Goal: Complete application form

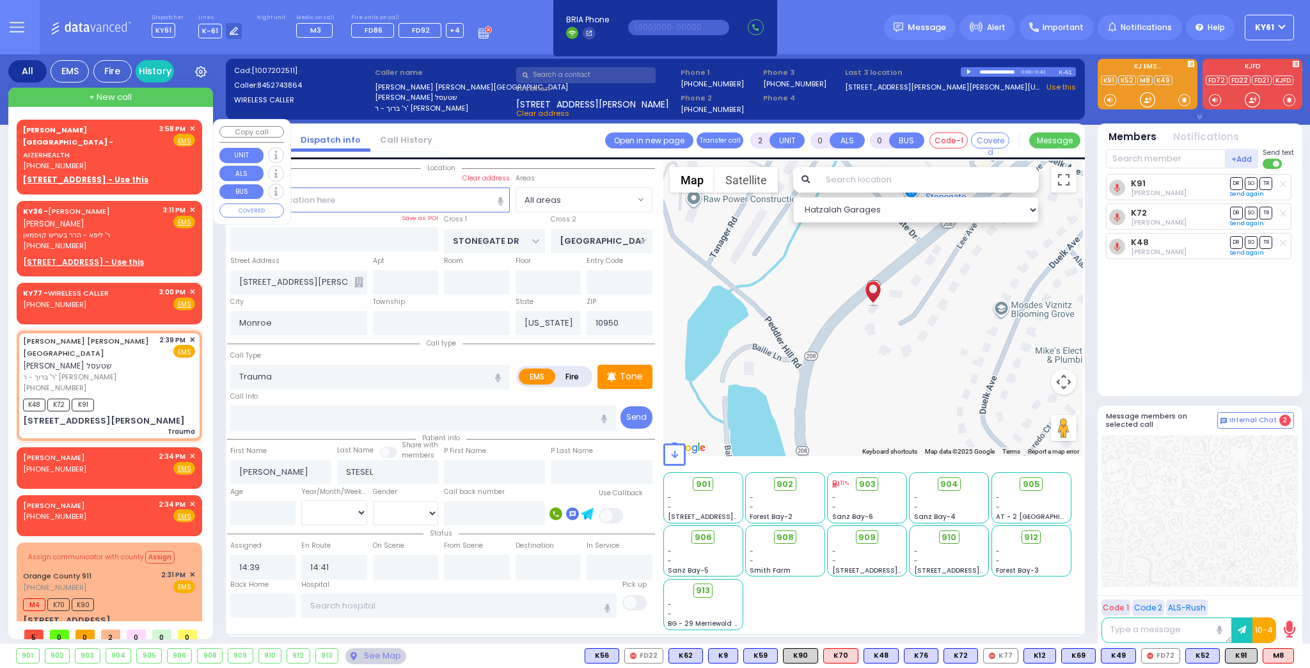
select select
click at [160, 145] on div "Fire EMS" at bounding box center [177, 140] width 36 height 13
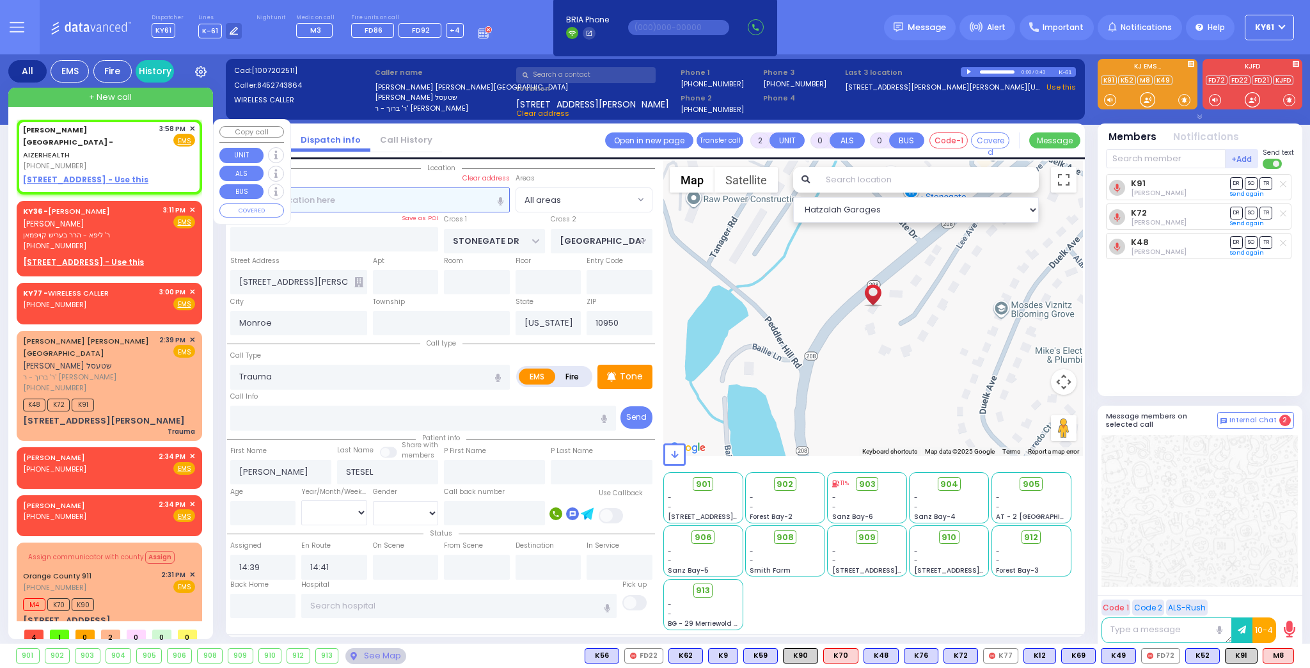
type input "1"
select select
radio input "true"
select select
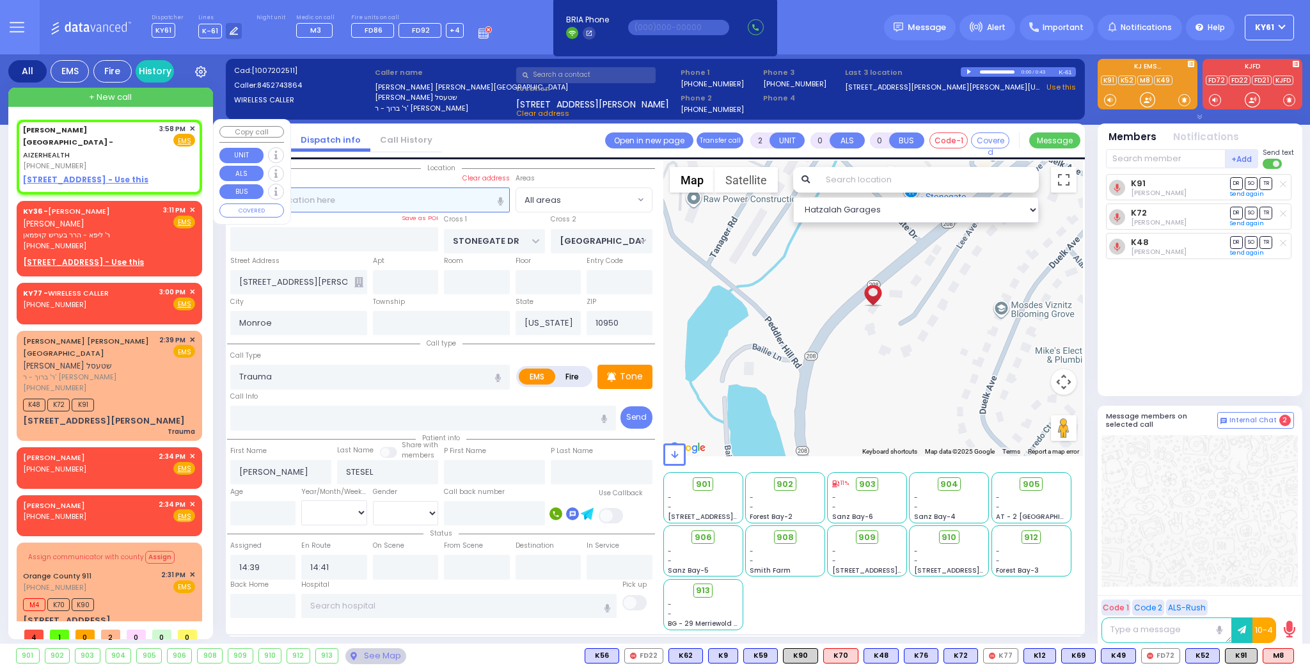
type input "15:58"
select select "Hatzalah Garages"
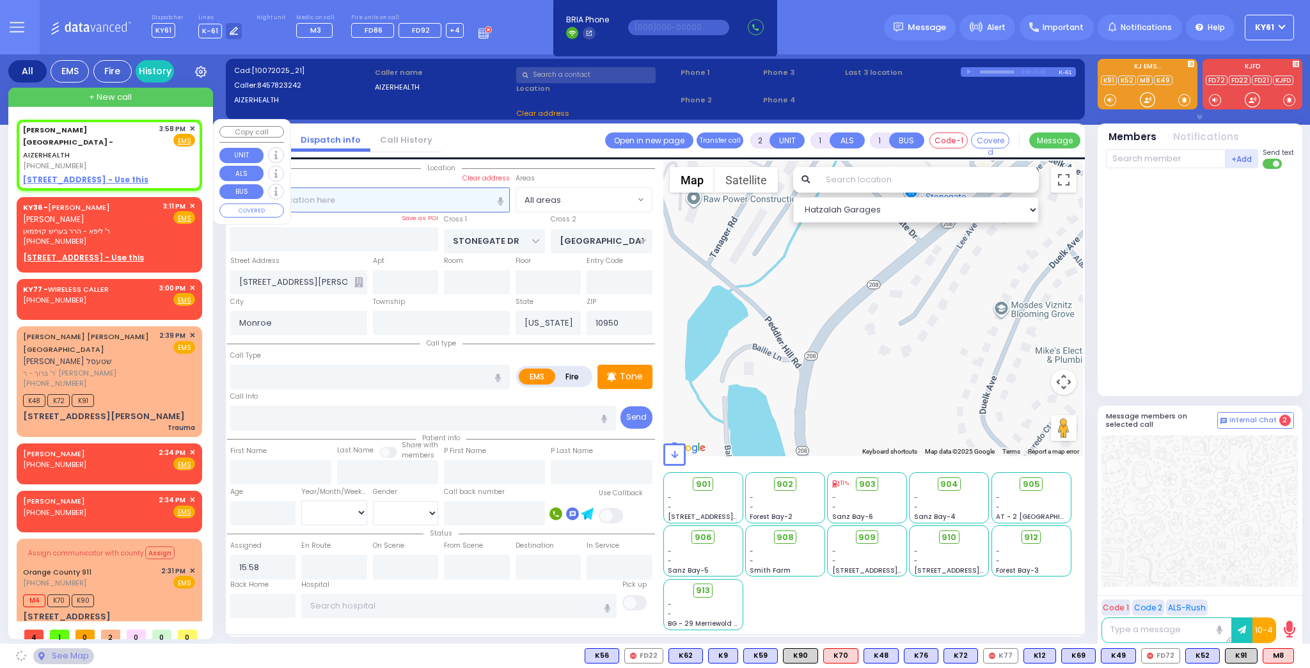
select select
radio input "true"
select select
select select "Hatzalah Garages"
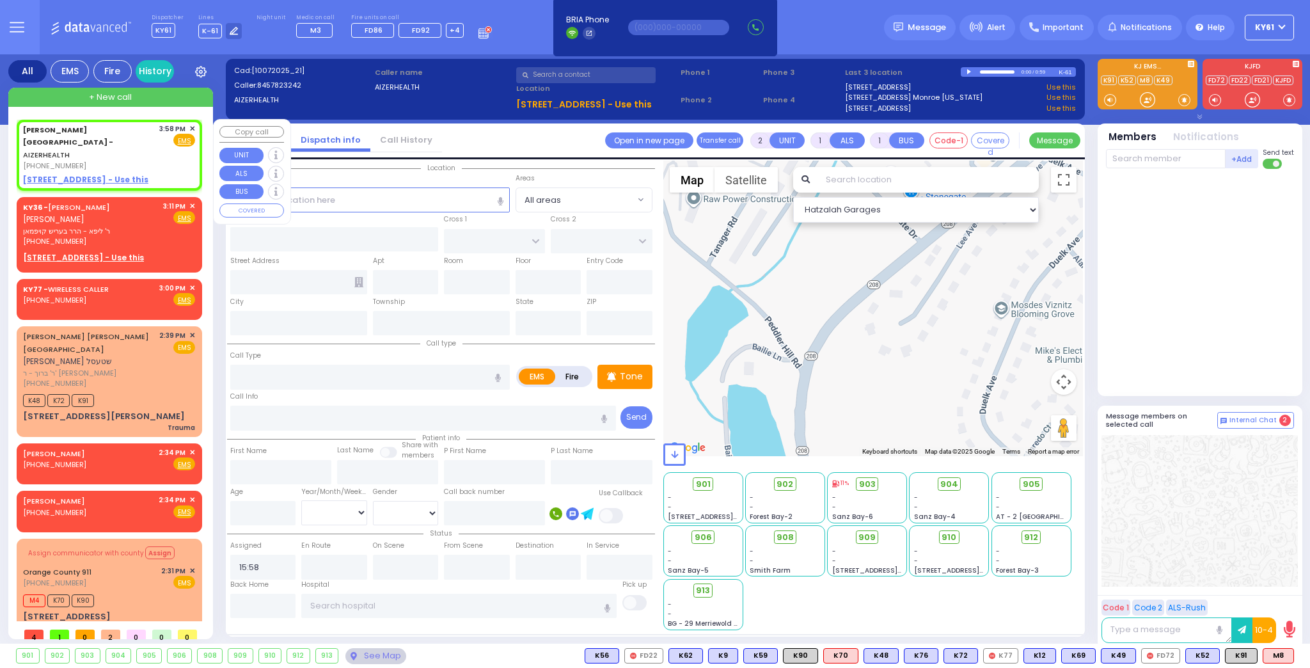
click at [34, 174] on u "[STREET_ADDRESS] - Use this" at bounding box center [85, 179] width 125 height 11
select select
radio input "true"
select select
select select "Hatzalah Garages"
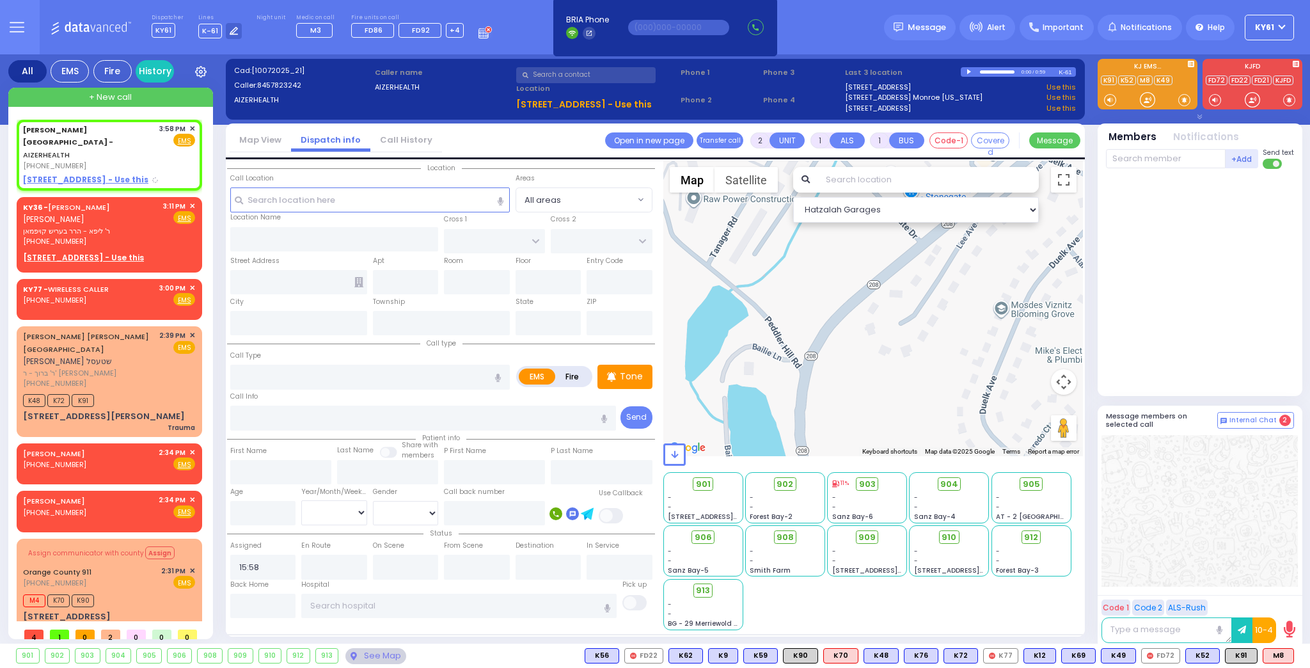
select select
radio input "true"
select select
select select "Hatzalah Garages"
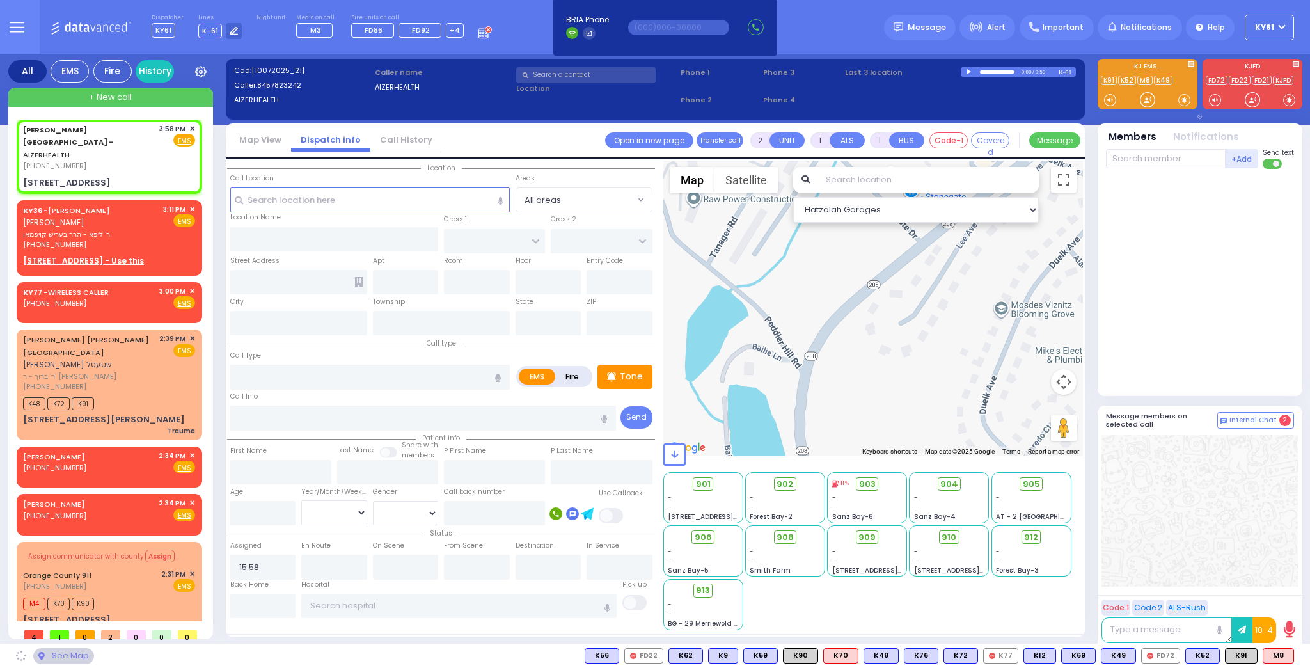
type input "[STREET_ADDRESS]"
type input "Arncliffe"
type input "[GEOGRAPHIC_DATA]"
type input "2205"
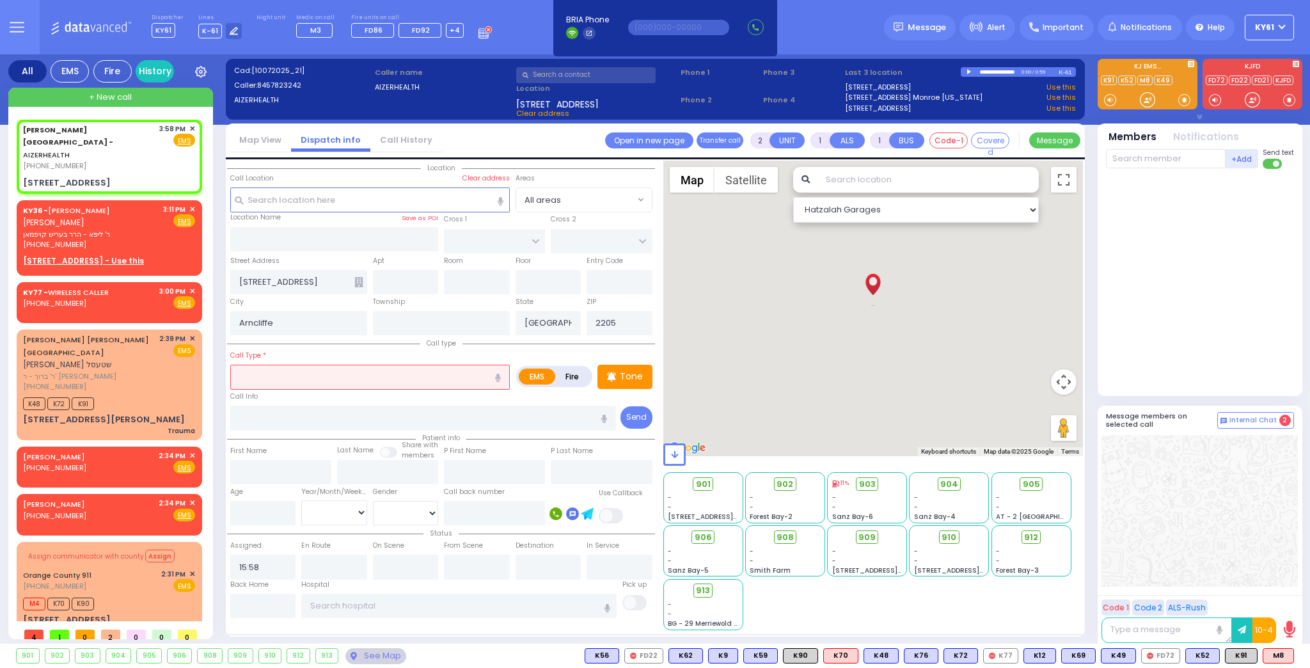
drag, startPoint x: 287, startPoint y: 373, endPoint x: 301, endPoint y: 368, distance: 15.0
click at [292, 372] on input "text" at bounding box center [369, 376] width 279 height 24
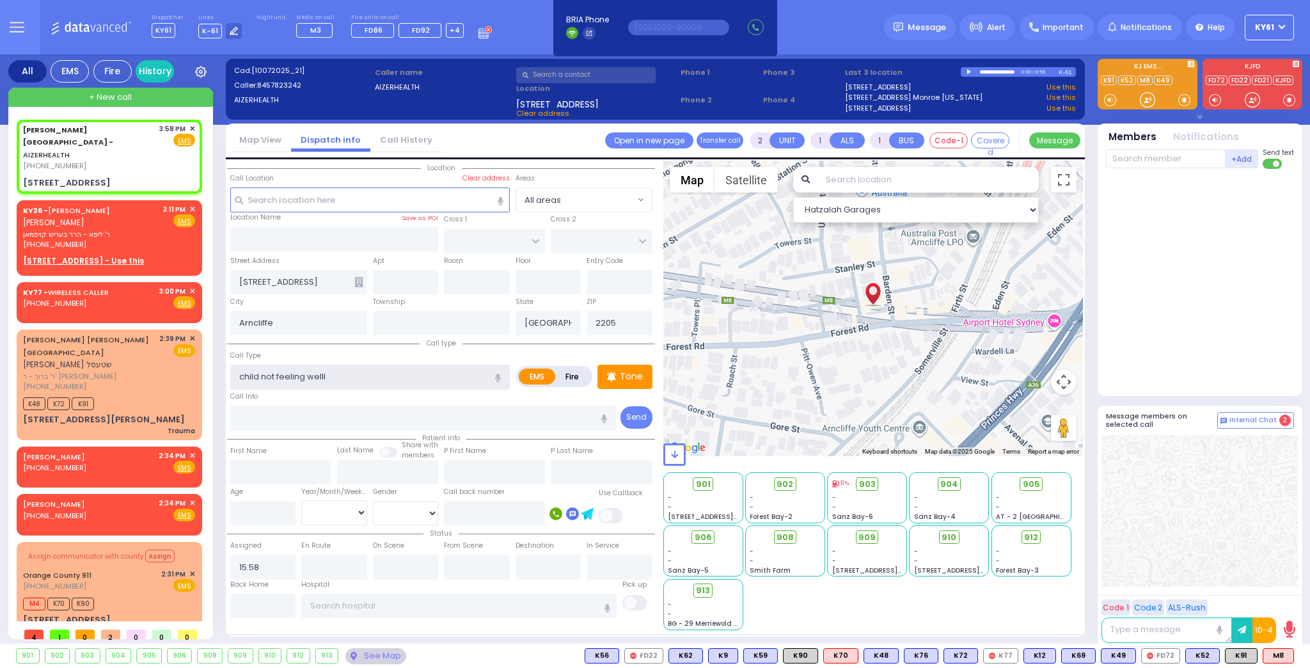
type input "child not feeling well"
select select
radio input "true"
select select
select select "Hatzalah Garages"
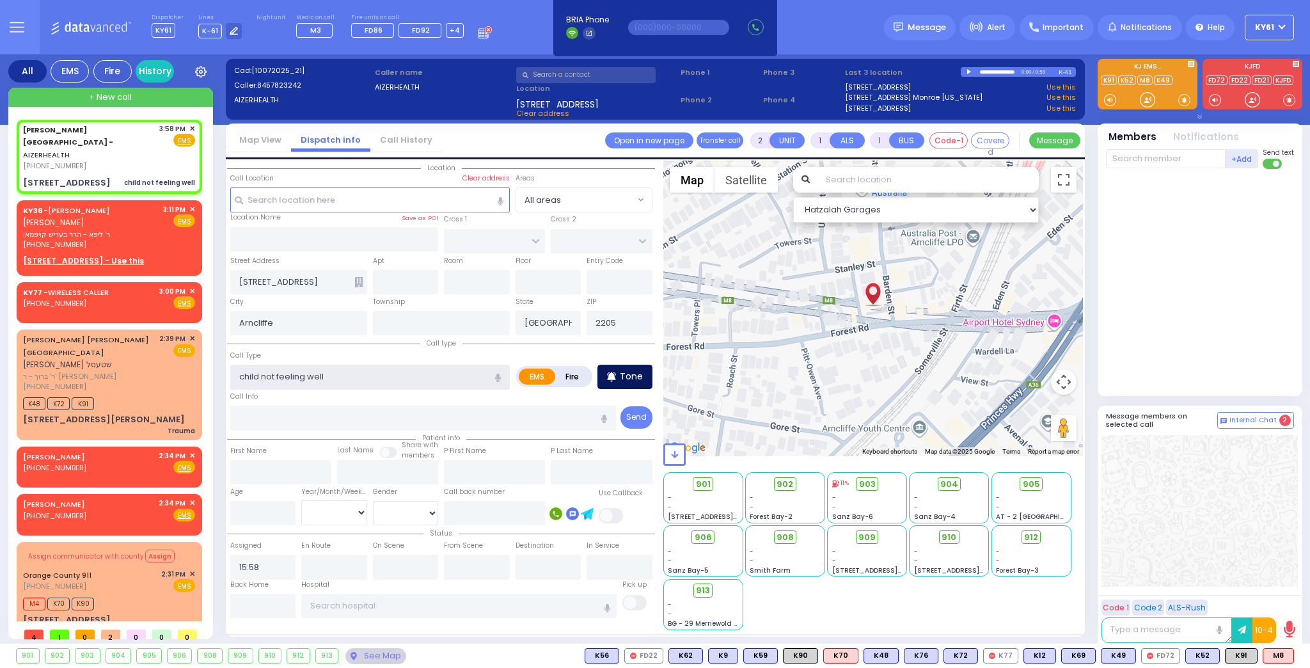
type input "child not feeling well"
click at [645, 376] on div "Tone" at bounding box center [624, 376] width 55 height 24
select select
radio input "true"
select select
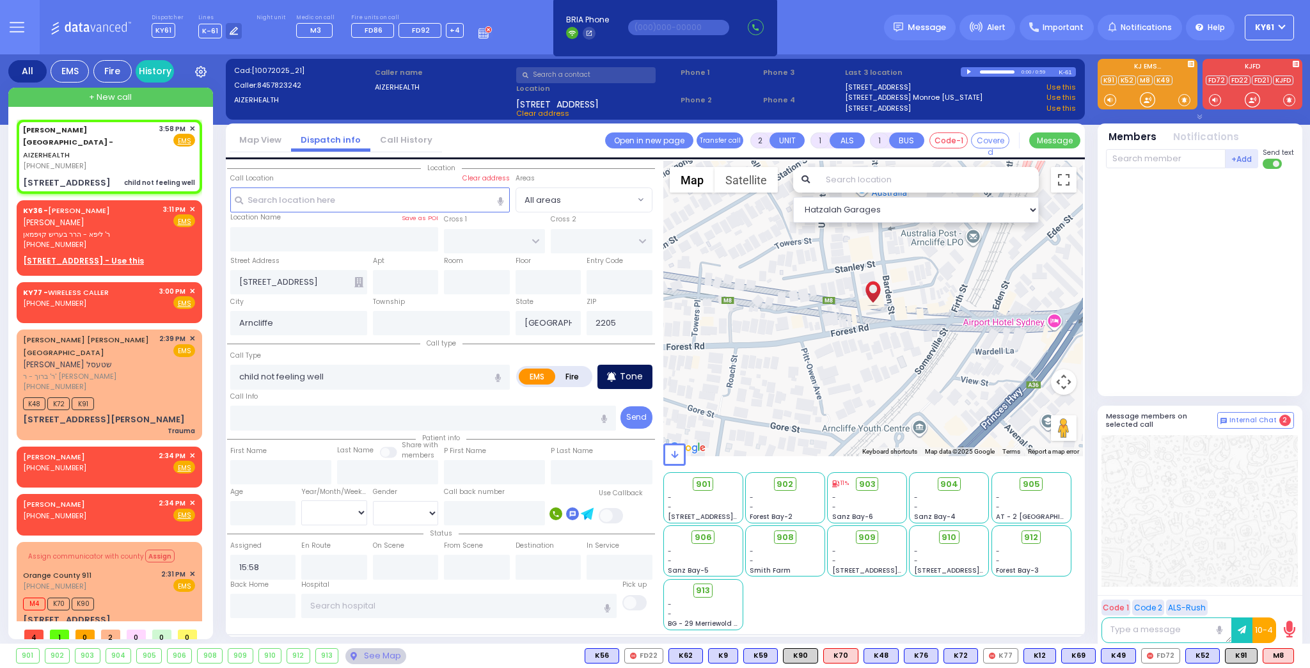
select select "Hatzalah Garages"
click at [488, 280] on input "text" at bounding box center [477, 282] width 66 height 24
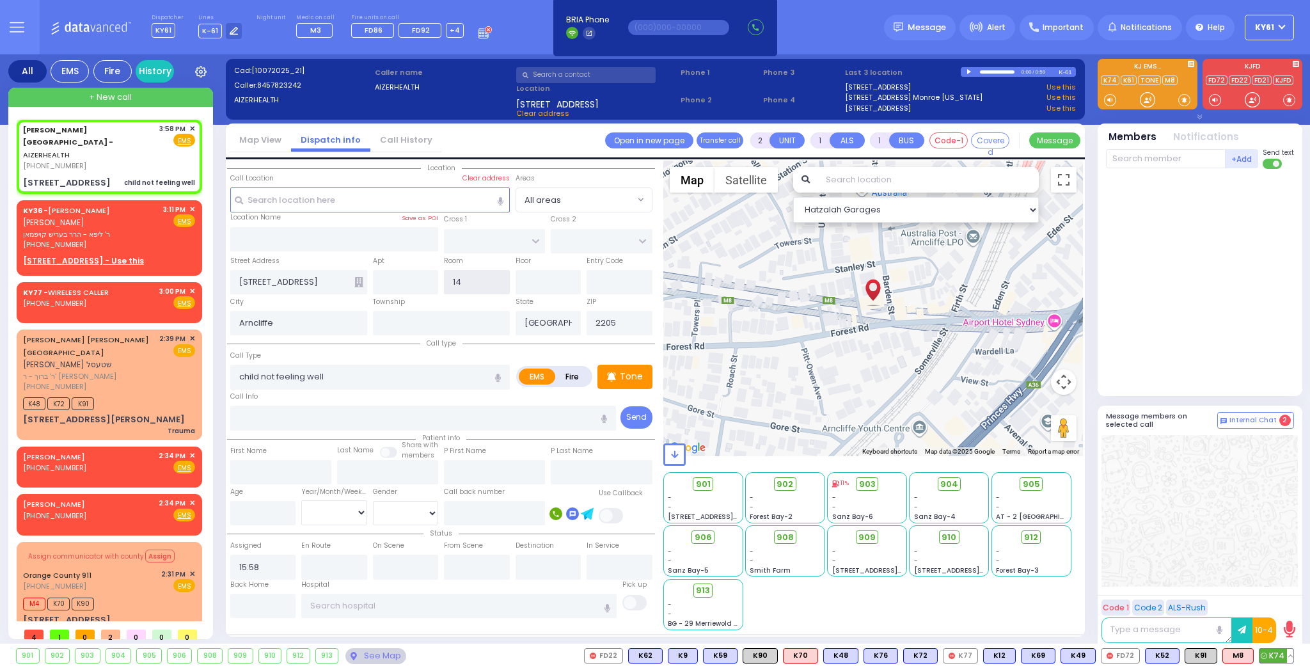
type input "14"
click at [1265, 652] on icon at bounding box center [1263, 655] width 6 height 6
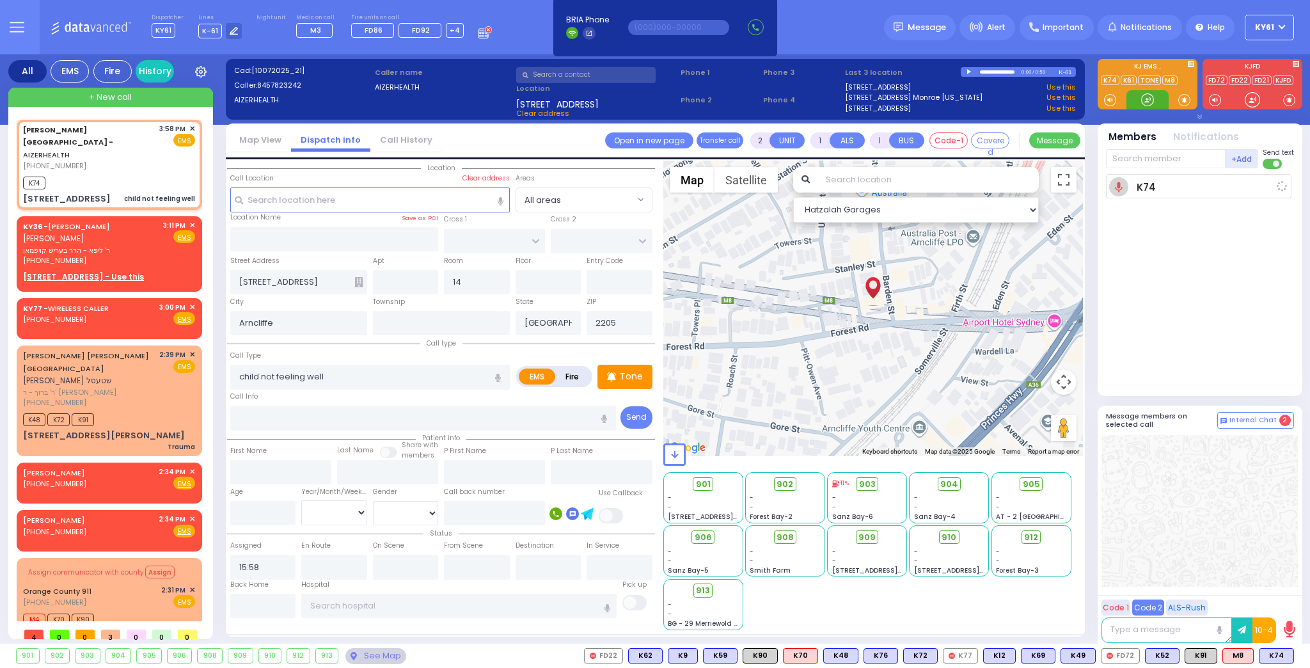
select select
radio input "true"
select select
type input "16:01"
select select "Hatzalah Garages"
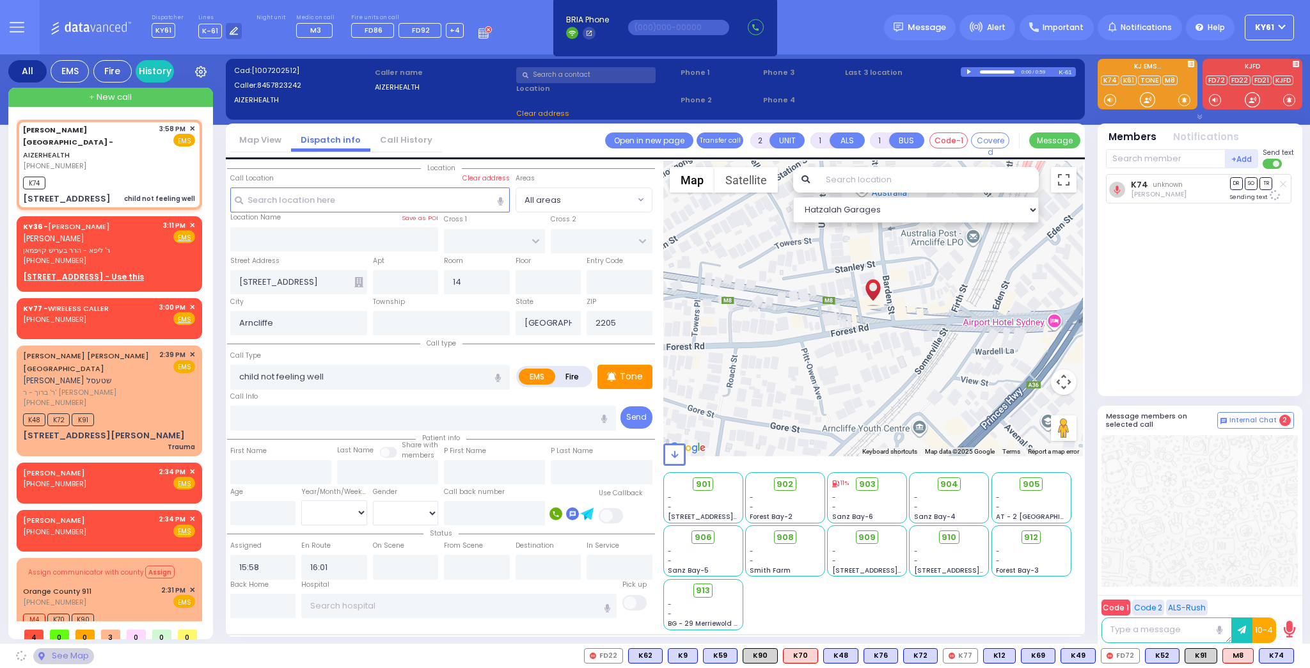
select select
radio input "true"
select select
select select "Hatzalah Garages"
select select
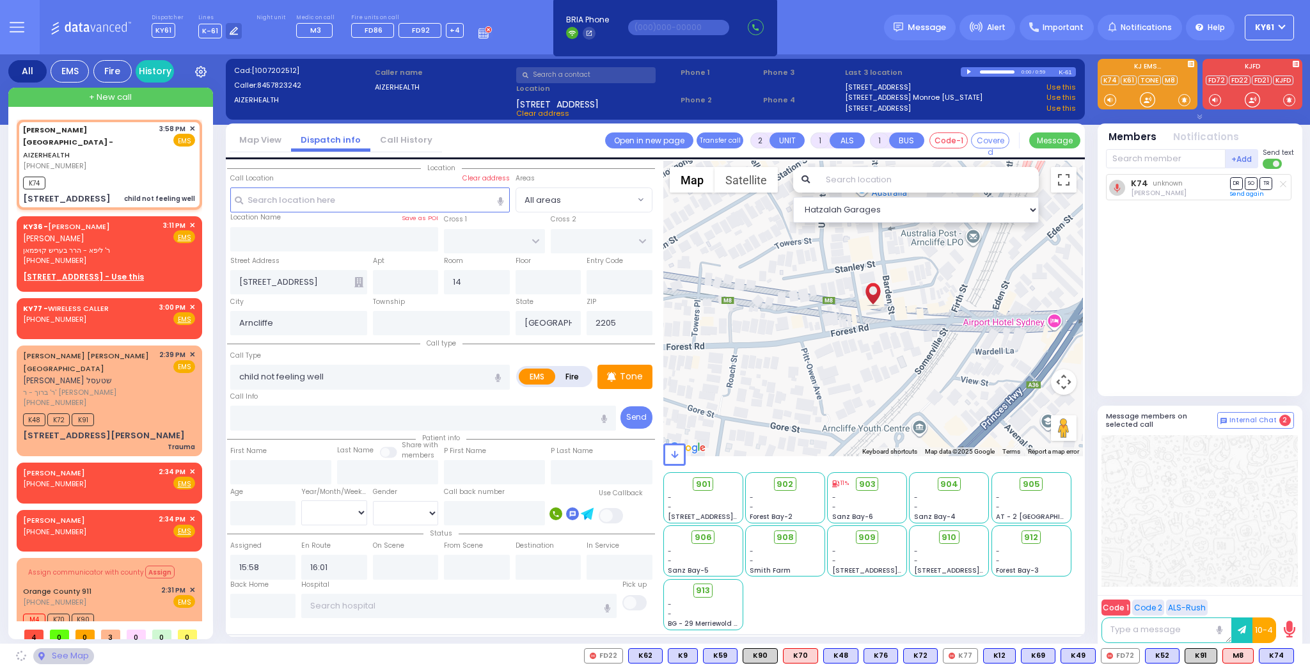
radio input "true"
select select
select select "Hatzalah Garages"
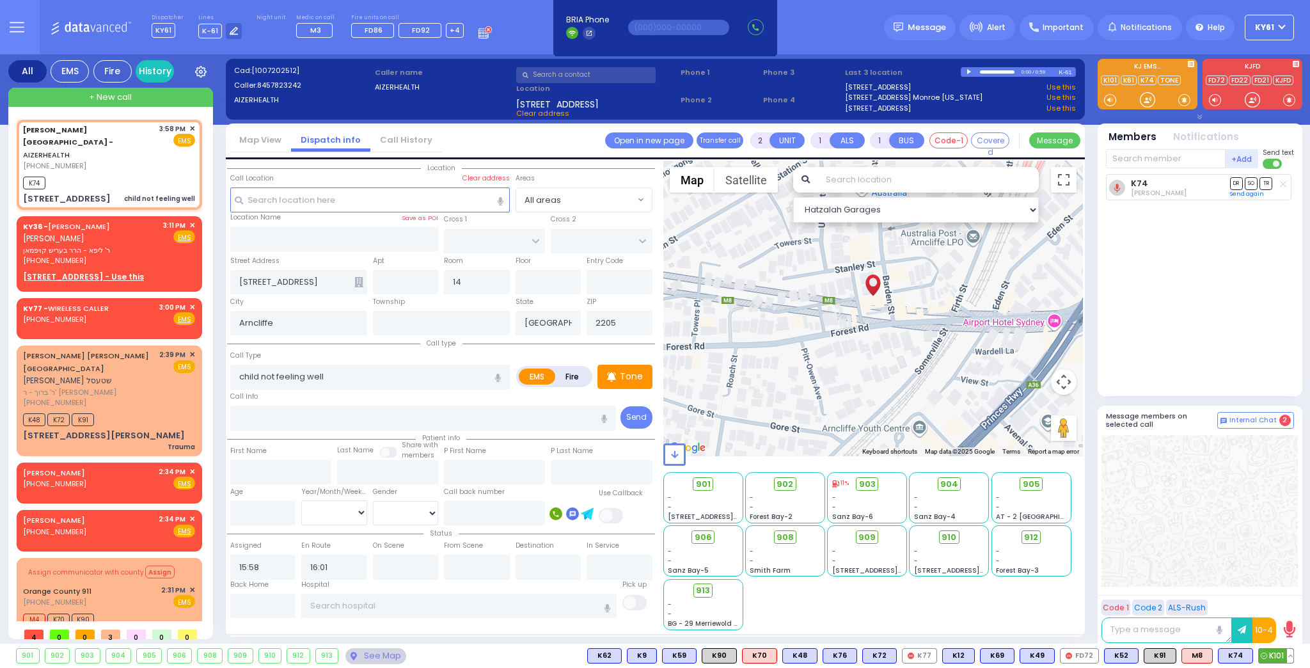
click at [1274, 655] on span "K101" at bounding box center [1275, 655] width 35 height 14
select select
radio input "true"
select select
select select "Hatzalah Garages"
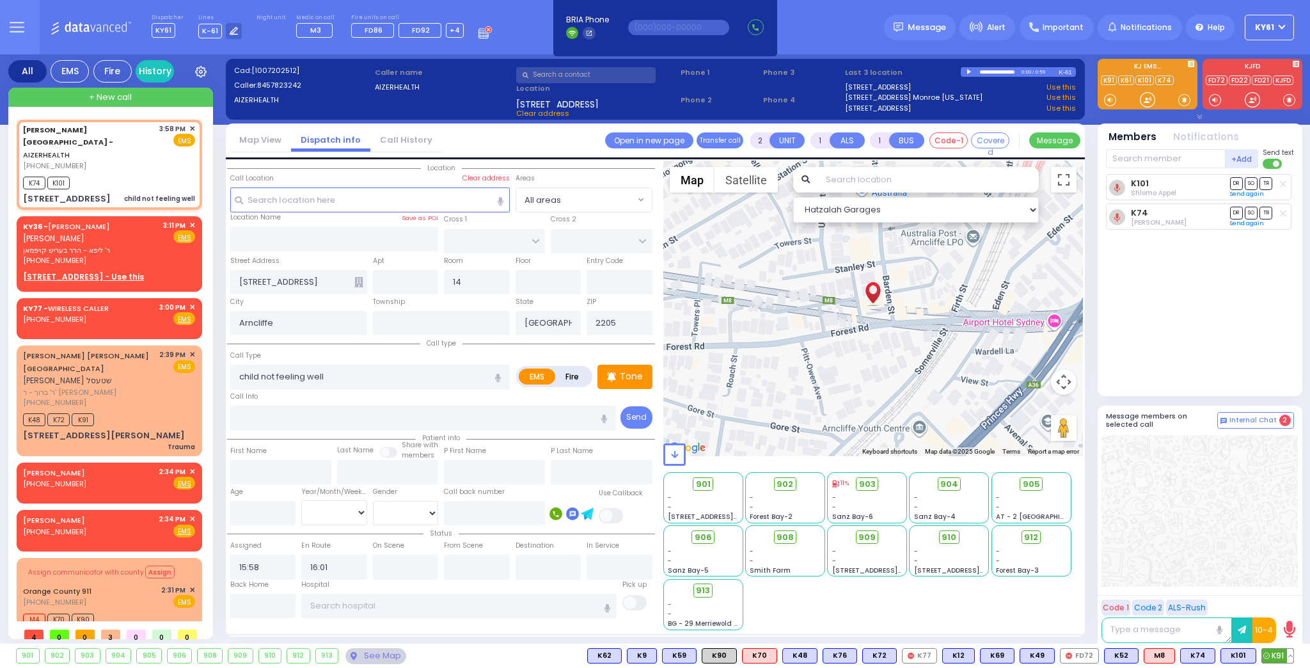
click at [1276, 659] on span "K91" at bounding box center [1277, 655] width 31 height 14
select select
radio input "true"
select select
select select "Hatzalah Garages"
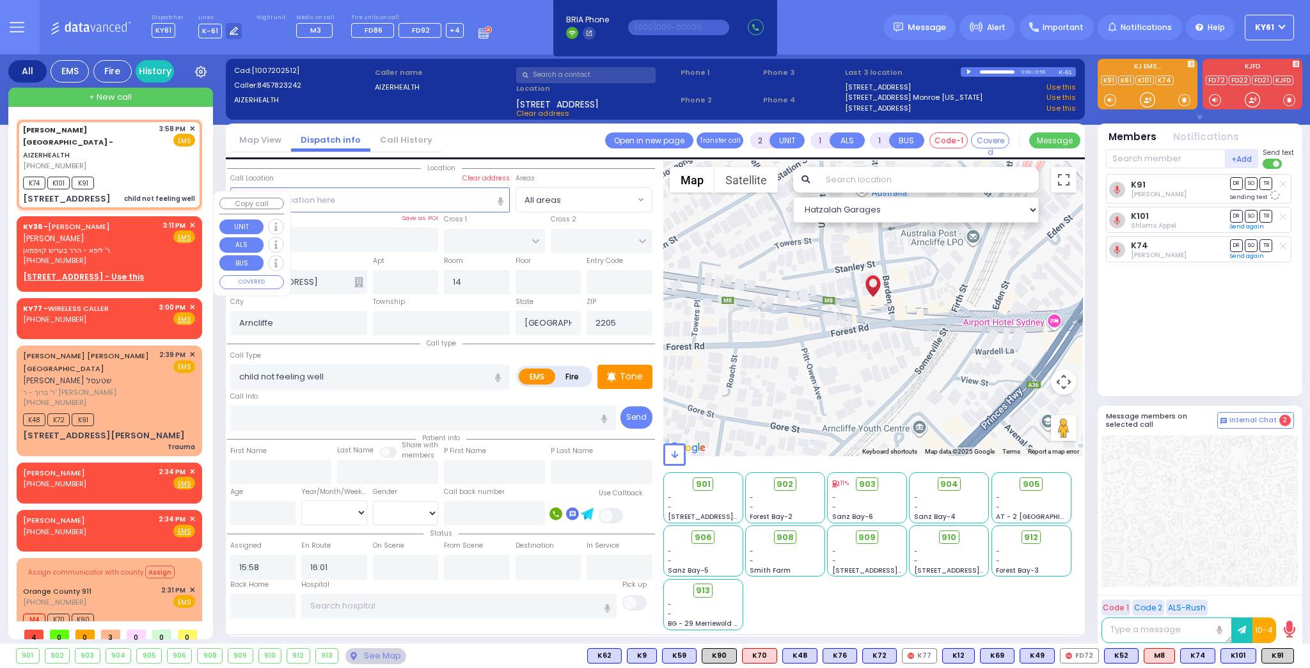
click at [192, 220] on span "✕" at bounding box center [192, 225] width 6 height 11
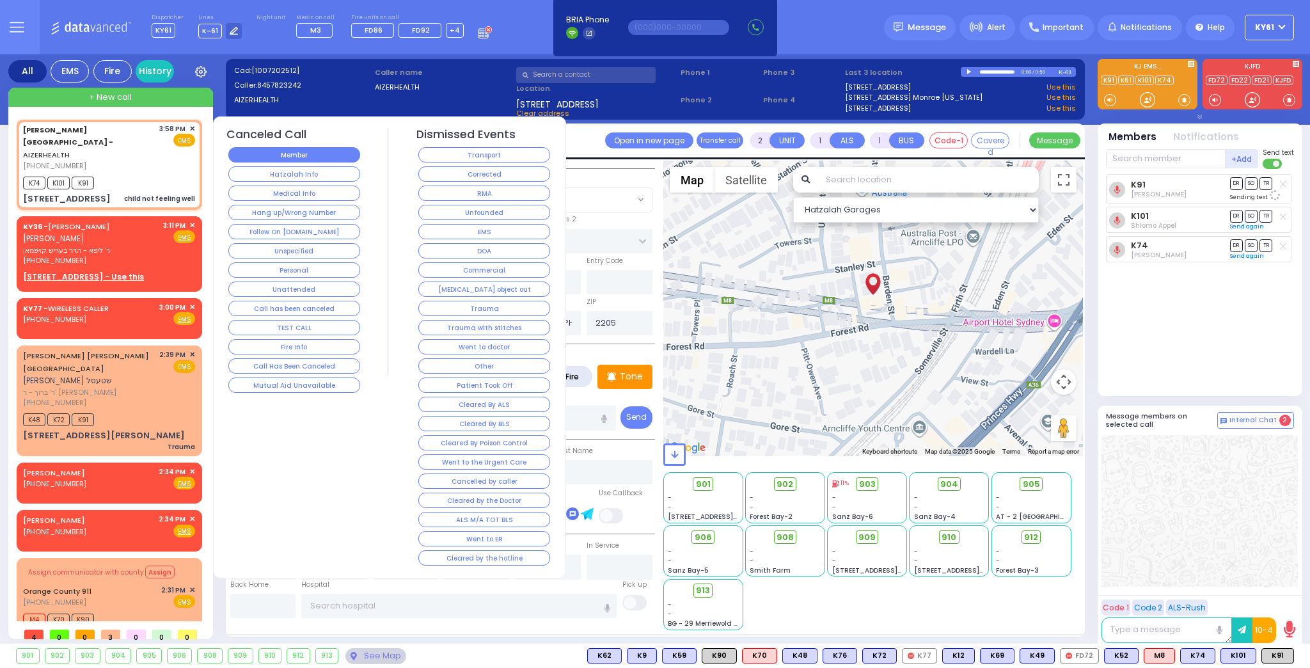
click at [259, 153] on button "Member" at bounding box center [294, 154] width 132 height 15
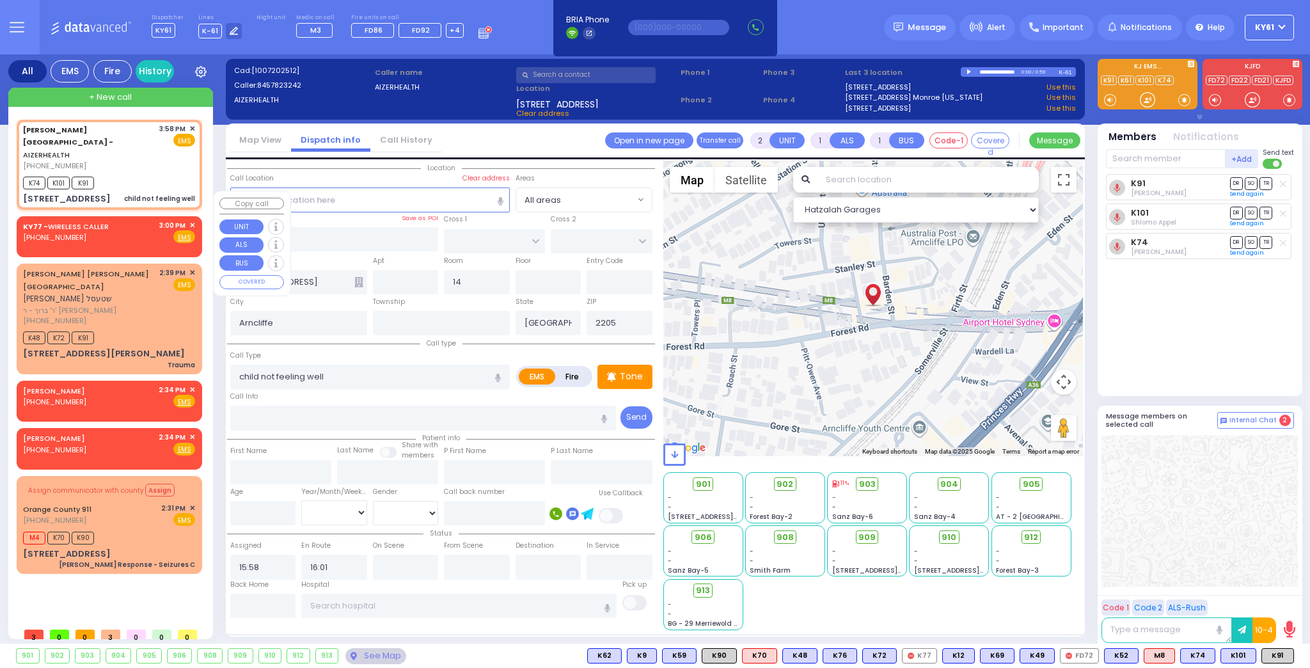
click at [193, 220] on span "✕" at bounding box center [192, 225] width 6 height 11
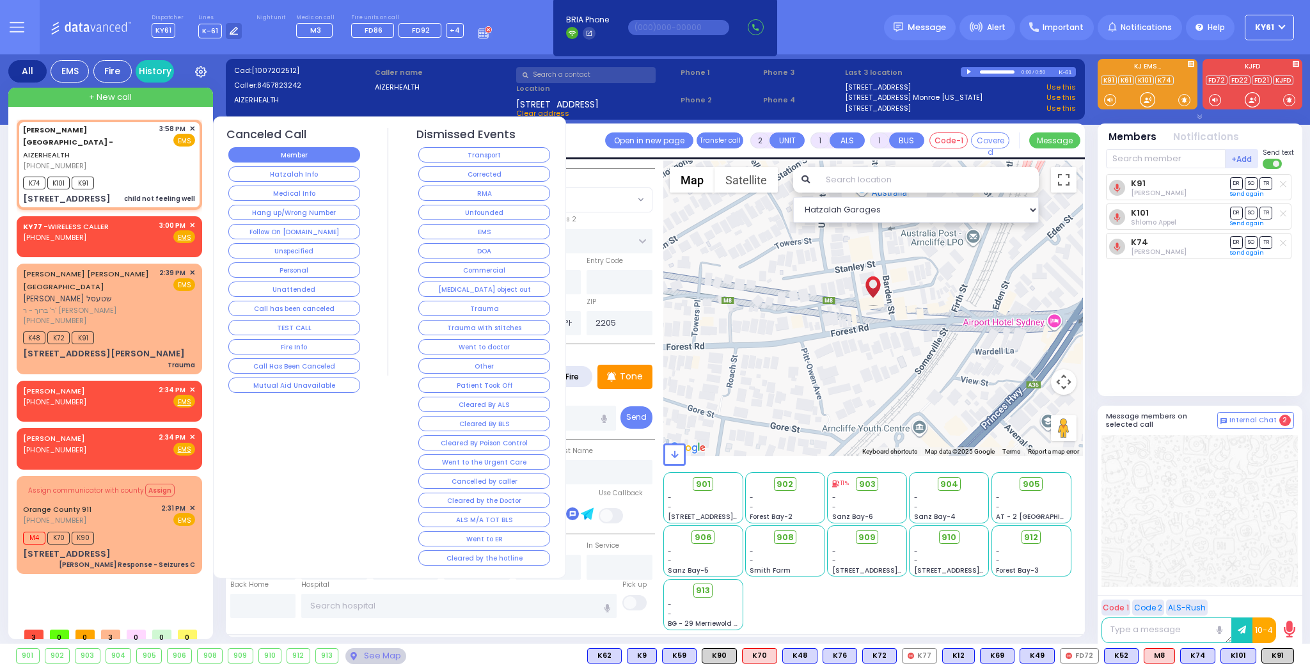
click at [258, 152] on button "Member" at bounding box center [294, 154] width 132 height 15
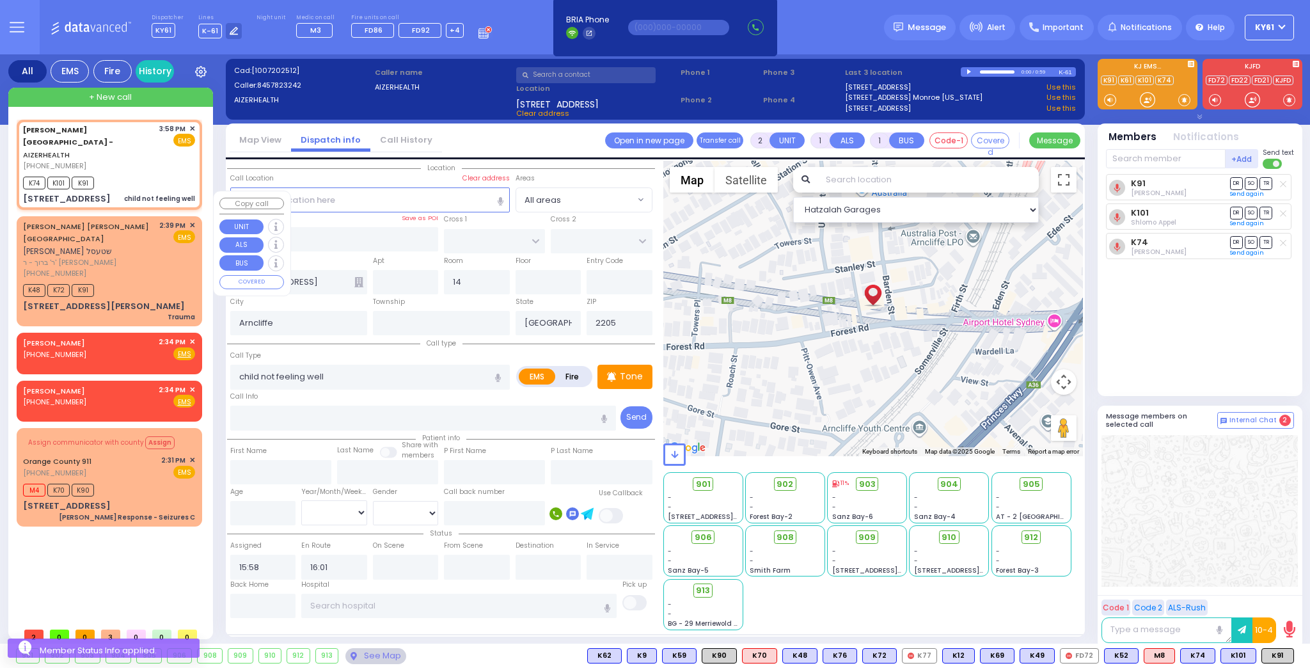
click at [192, 220] on span "✕" at bounding box center [192, 225] width 6 height 11
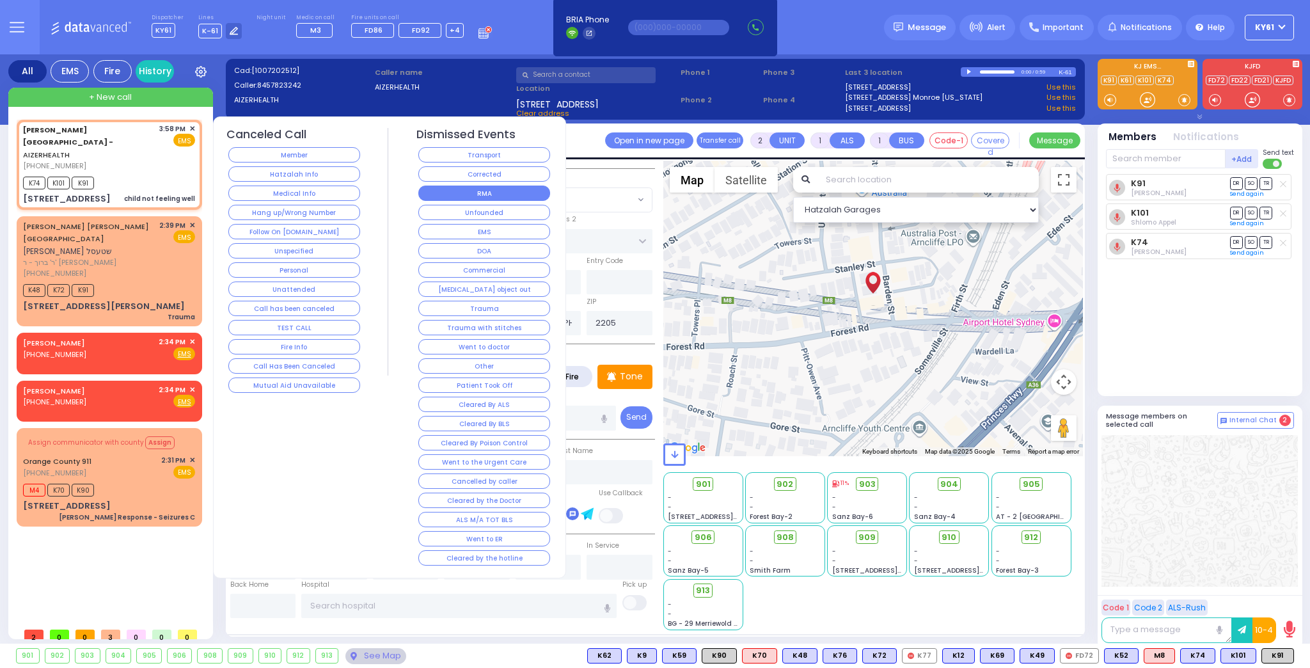
click at [513, 189] on button "RMA" at bounding box center [484, 192] width 132 height 15
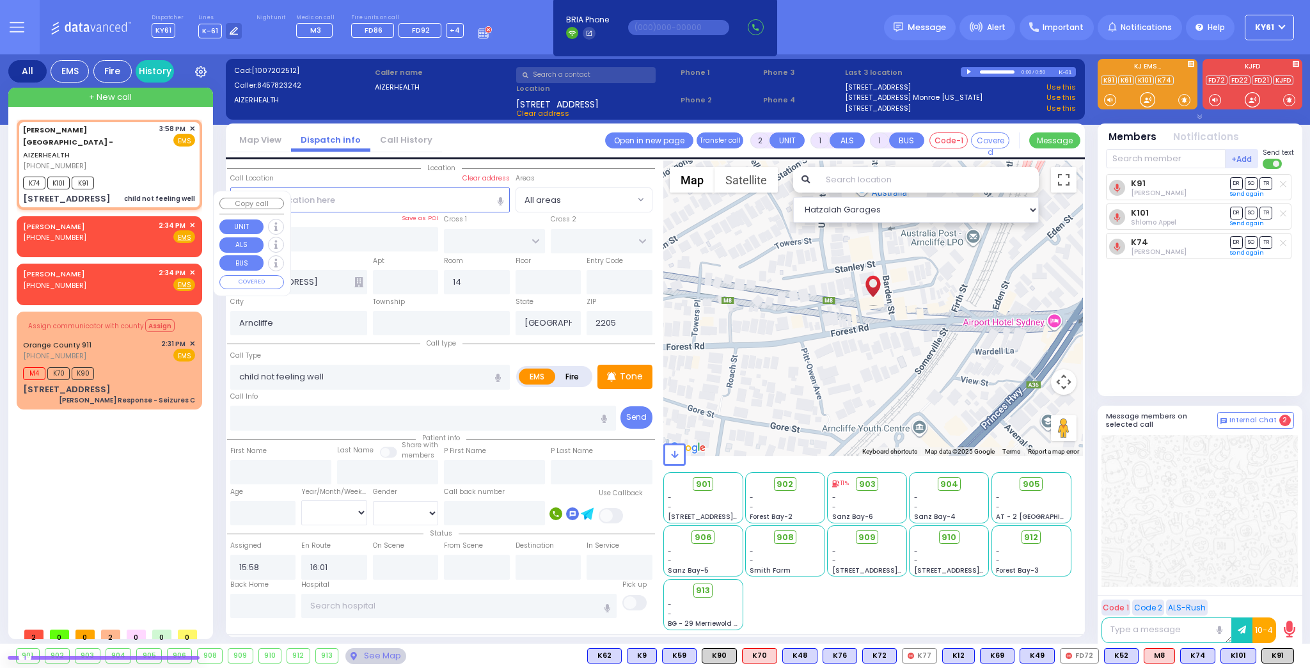
click at [194, 220] on span "✕" at bounding box center [192, 225] width 6 height 11
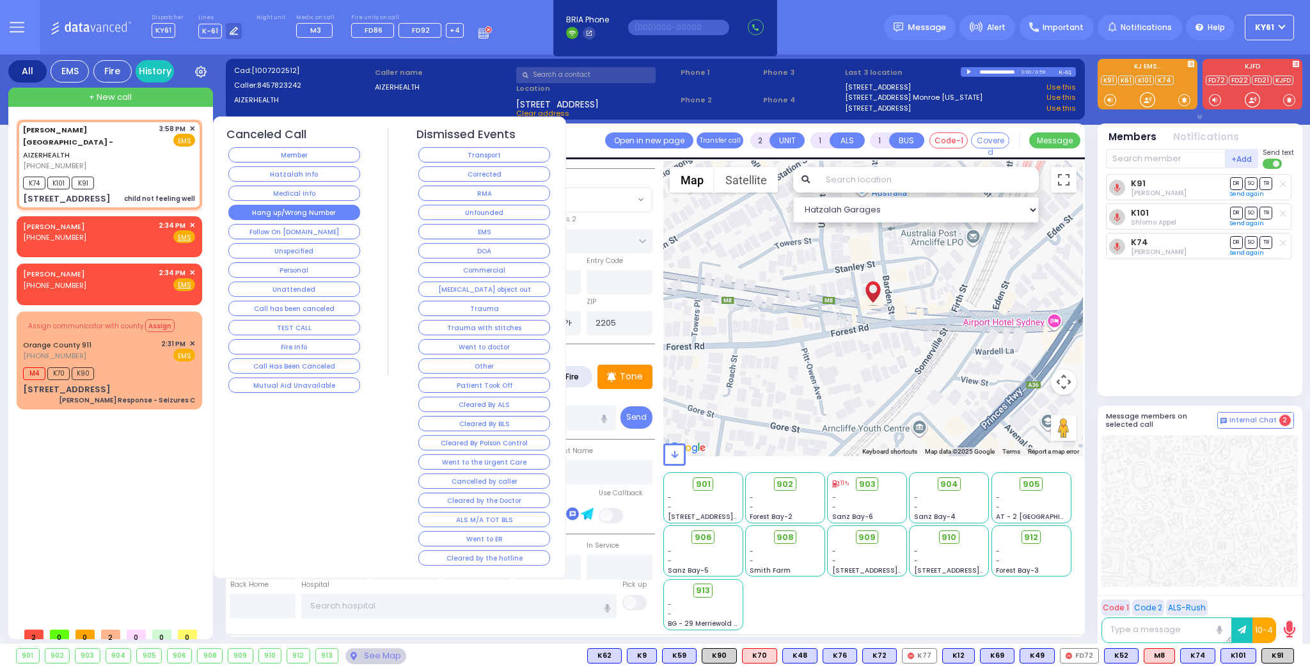
click at [258, 212] on button "Hang up/Wrong Number" at bounding box center [294, 212] width 132 height 15
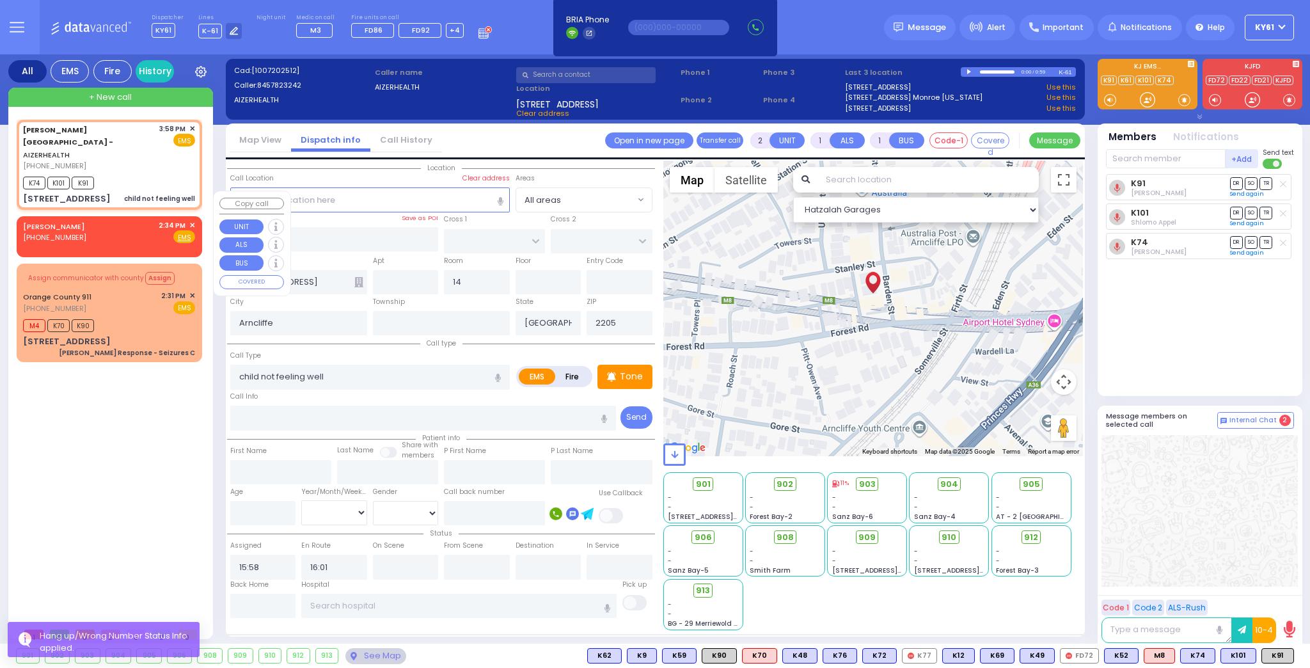
click at [192, 220] on span "✕" at bounding box center [192, 225] width 6 height 11
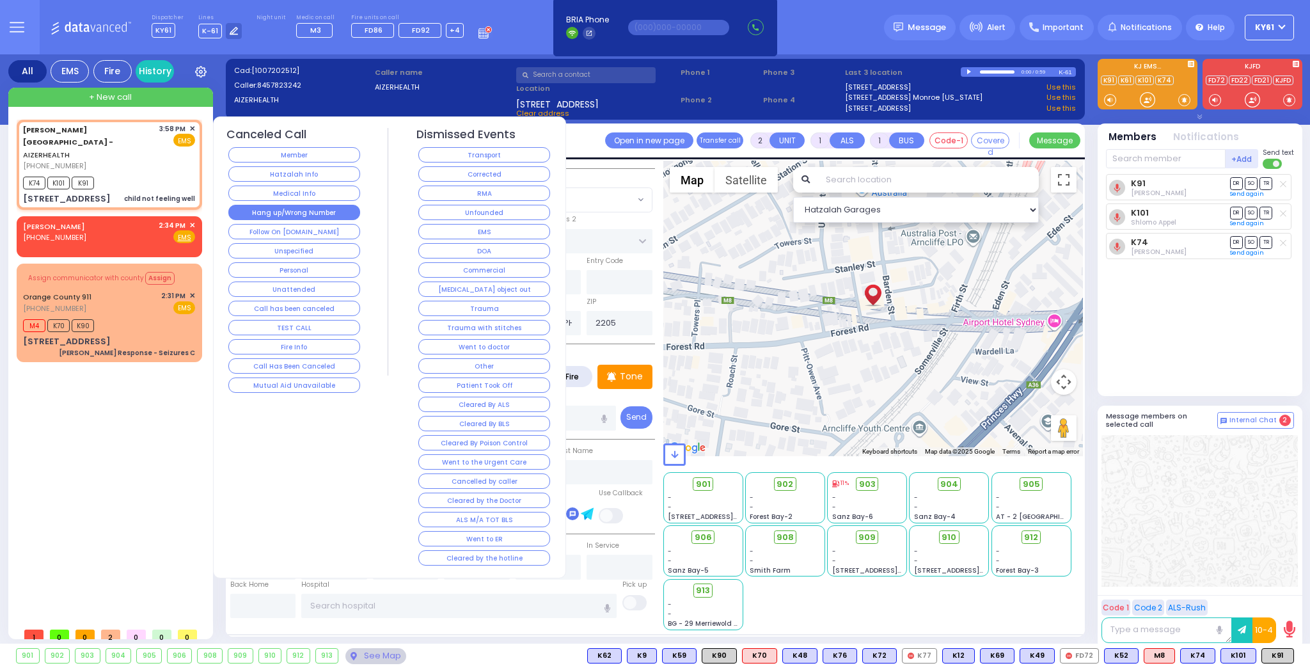
click at [246, 208] on button "Hang up/Wrong Number" at bounding box center [294, 212] width 132 height 15
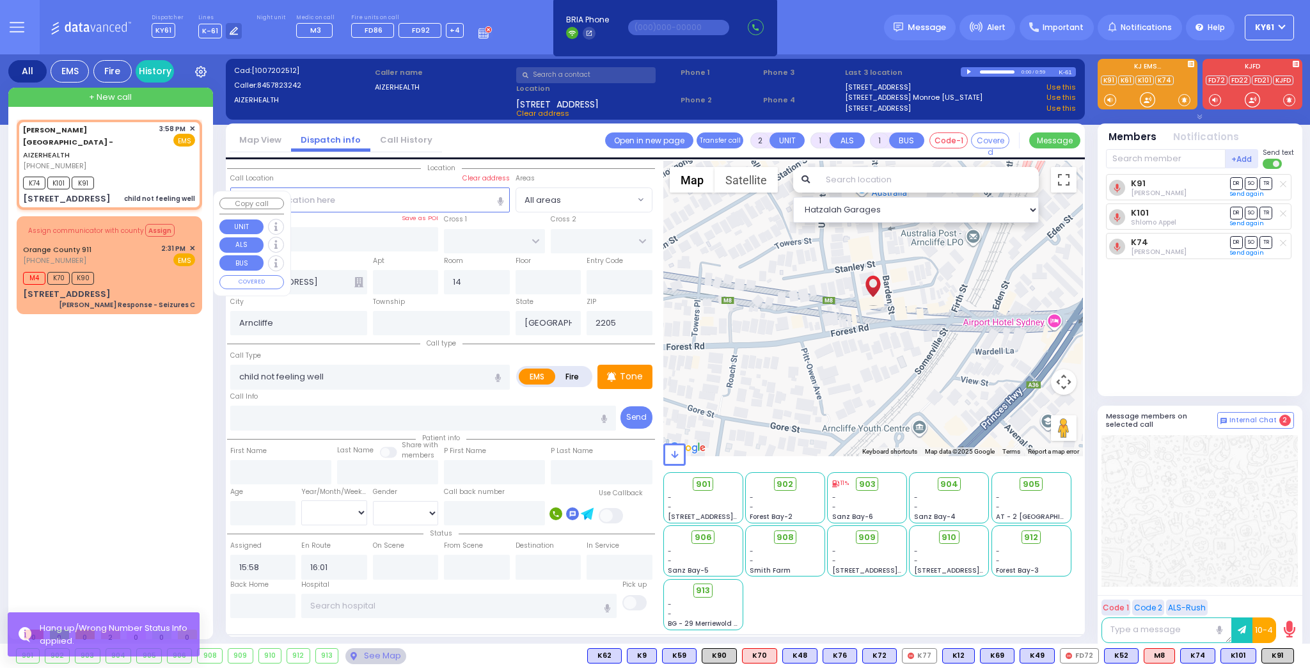
click at [114, 243] on div "Orange County 911 [PHONE_NUMBER] 2:31 PM ✕ EMS" at bounding box center [109, 255] width 172 height 24
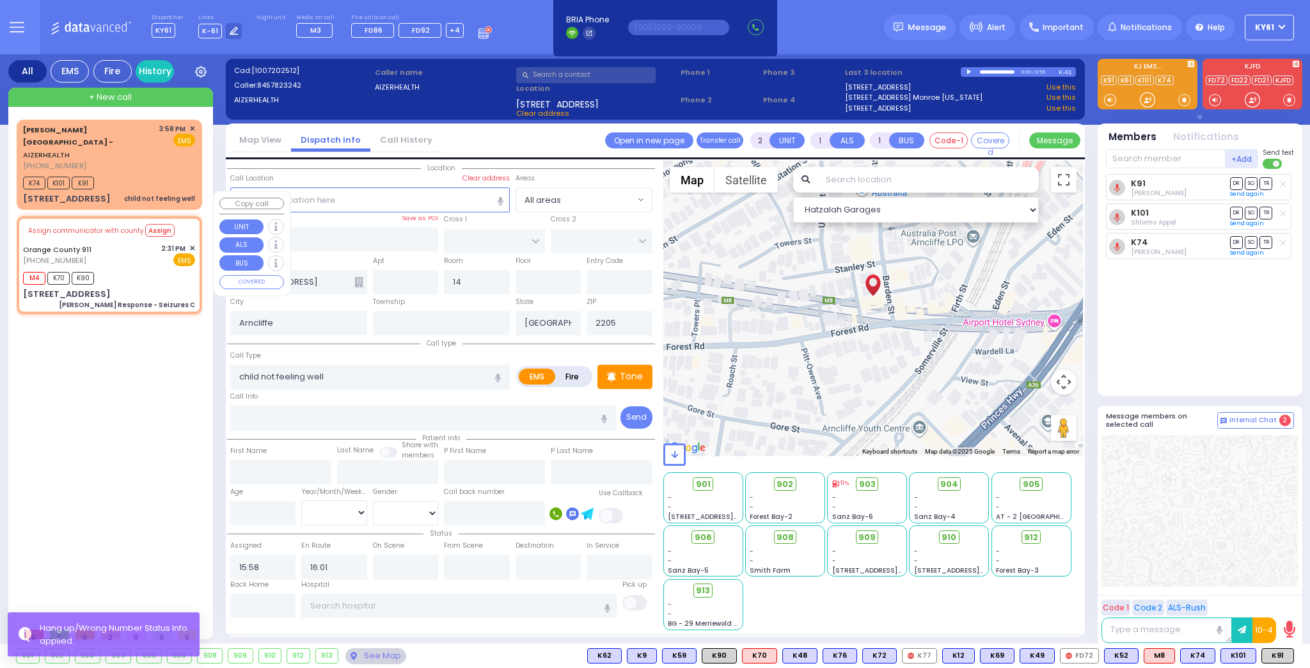
type input "6"
select select
type input "[PERSON_NAME] Response - Seizures C"
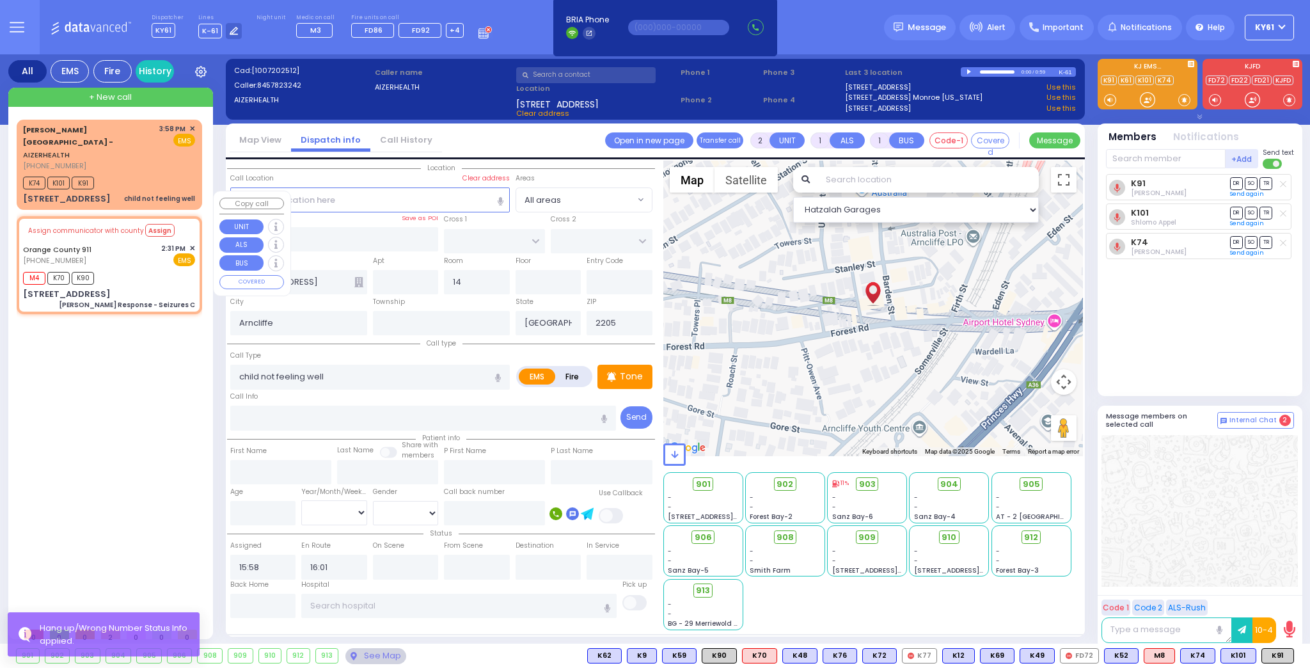
radio input "true"
type input "Nature: : Charlie Response - Seizures C Address: : [STREET_ADDRESS][GEOGRAPHIC_…"
select select
type input "14:37"
select select "Hatzalah Garages"
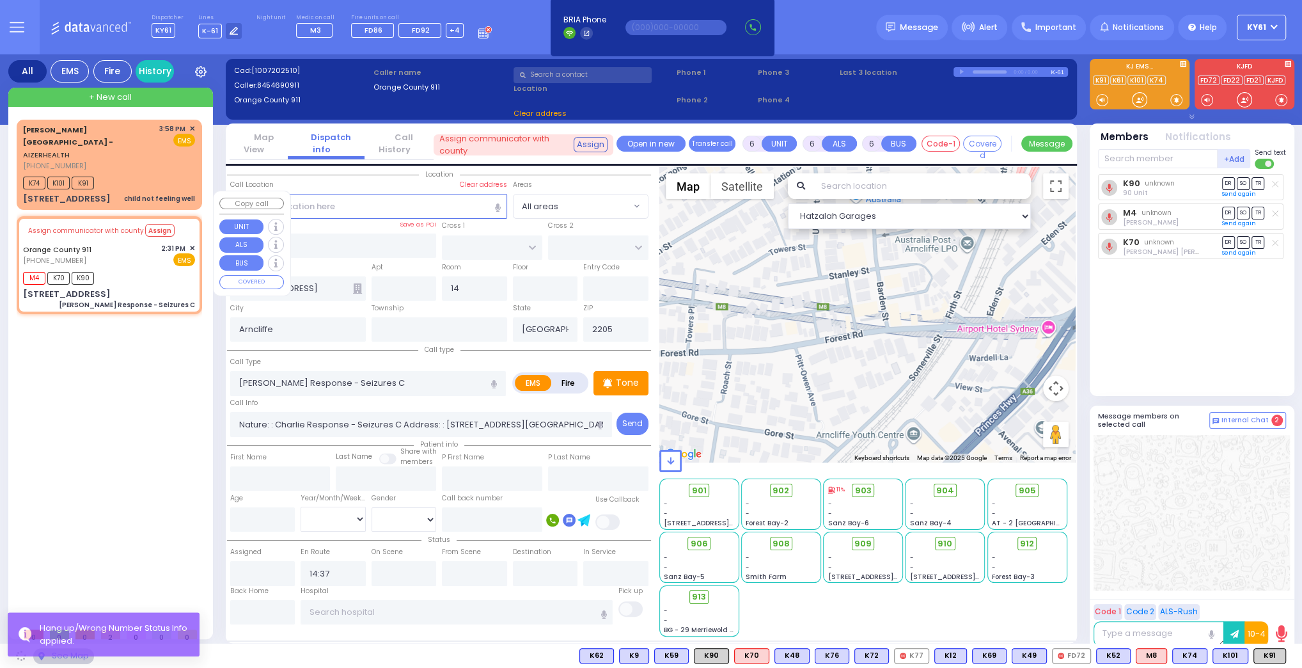
type input "[STREET_ADDRESS]"
type input "Monroe"
type input "[US_STATE]"
type input "10917"
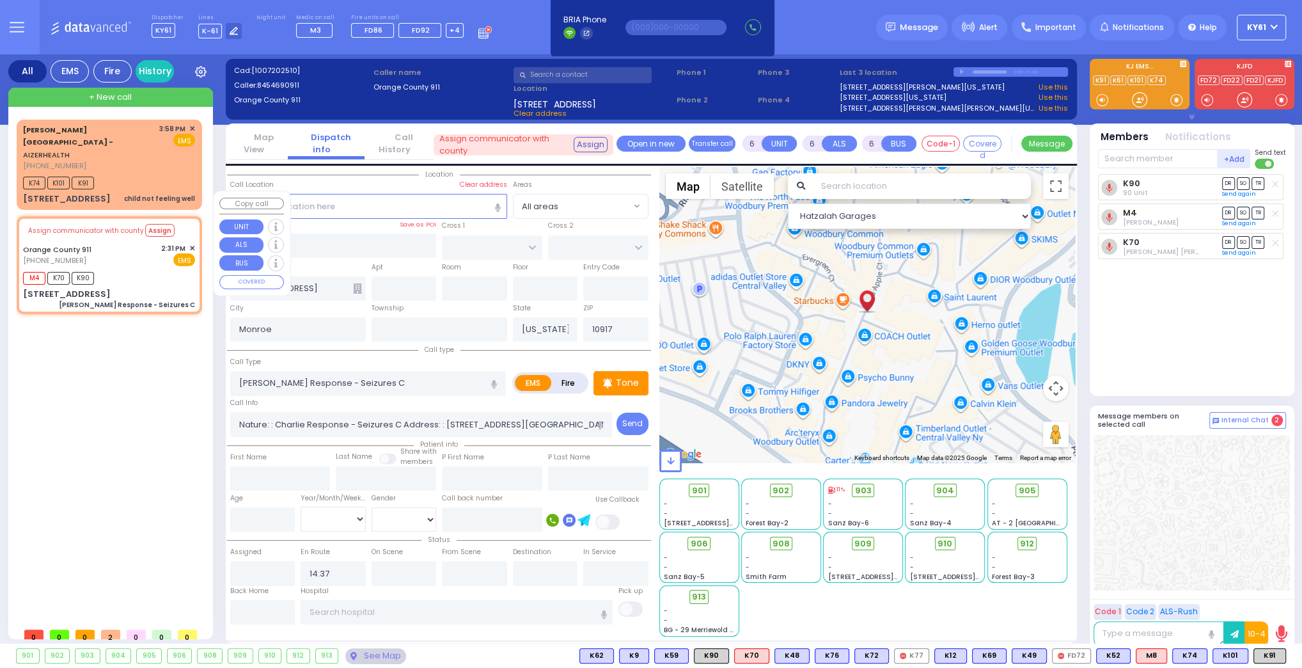
click at [192, 243] on span "✕" at bounding box center [192, 248] width 6 height 11
click at [281, 606] on input "text" at bounding box center [262, 612] width 65 height 24
click at [283, 605] on input "text" at bounding box center [262, 612] width 65 height 24
drag, startPoint x: 274, startPoint y: 620, endPoint x: 273, endPoint y: 613, distance: 7.1
click at [274, 618] on div "Location All areas" at bounding box center [439, 401] width 424 height 469
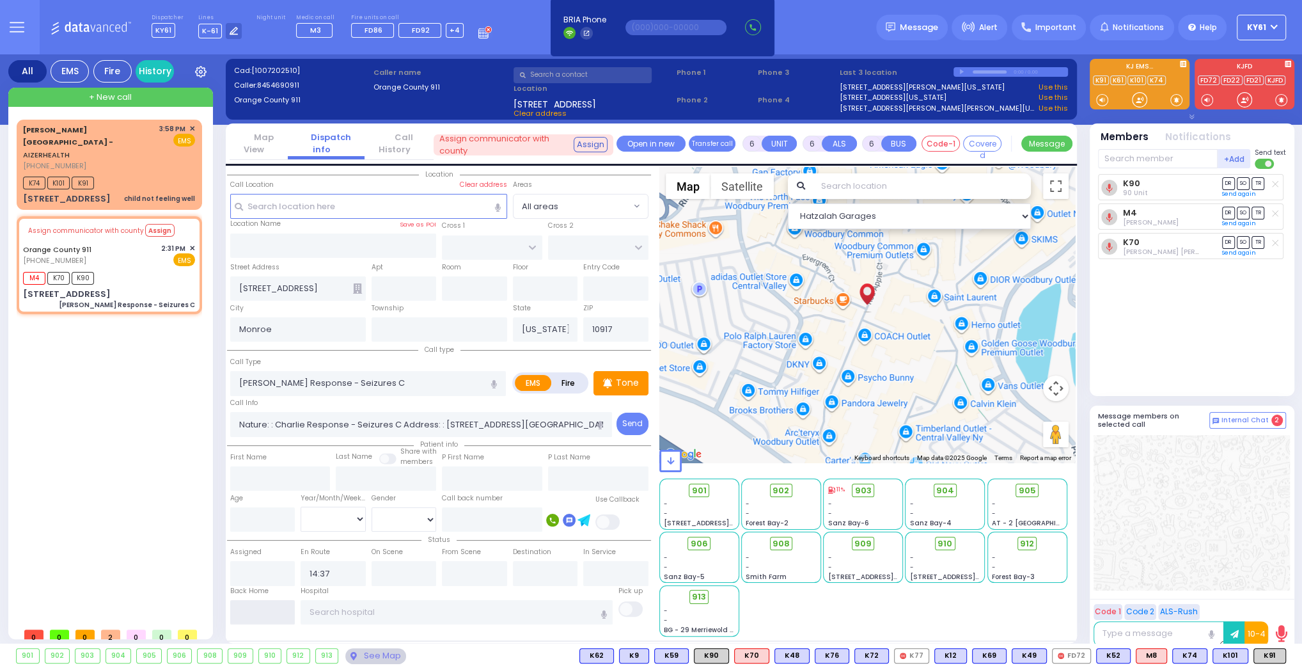
click at [273, 613] on input "text" at bounding box center [262, 612] width 65 height 24
click at [273, 612] on input "text" at bounding box center [262, 612] width 65 height 24
type input "16:02"
click at [273, 611] on input "16:02" at bounding box center [262, 612] width 65 height 24
select select
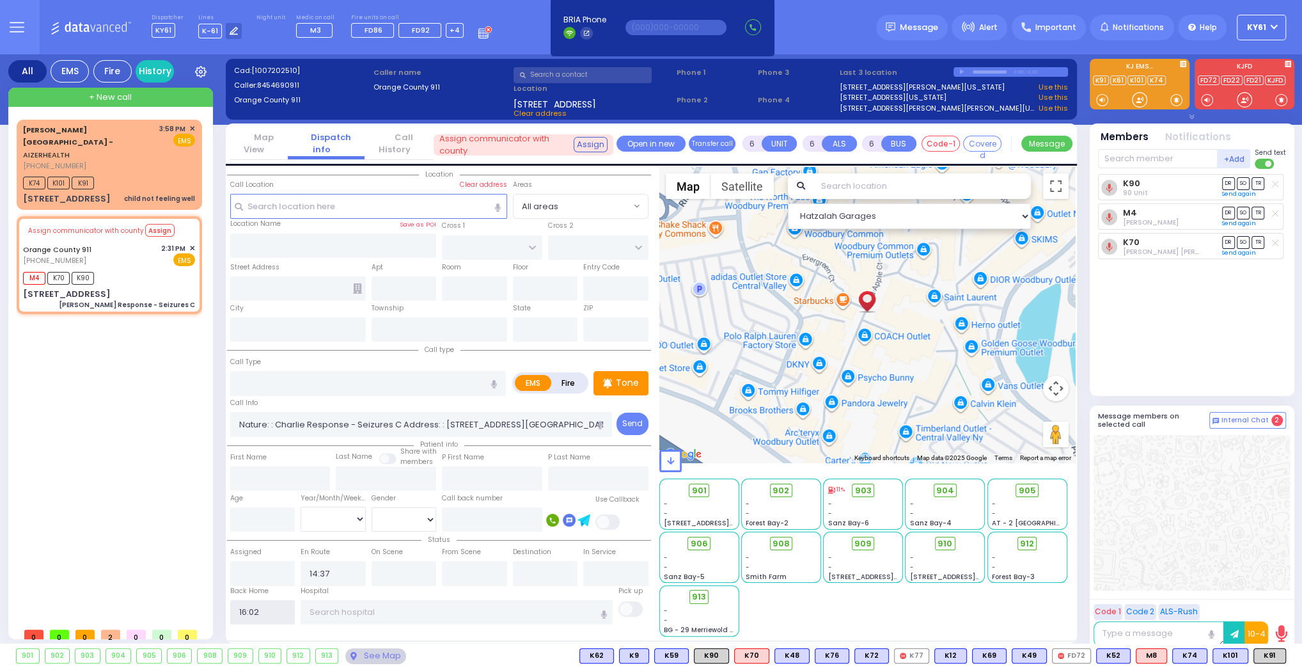
radio input "true"
select select
